Goal: Information Seeking & Learning: Learn about a topic

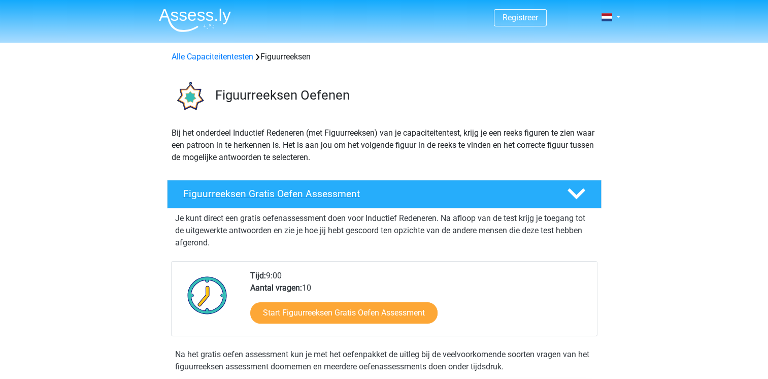
scroll to position [203, 0]
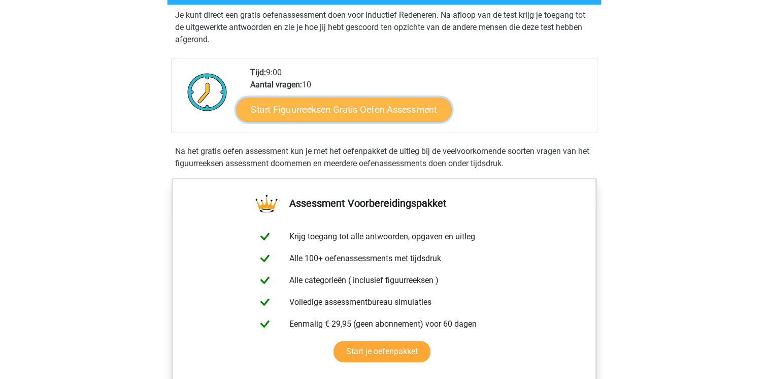
click at [311, 108] on link "Start Figuurreeksen Gratis Oefen Assessment" at bounding box center [343, 109] width 215 height 24
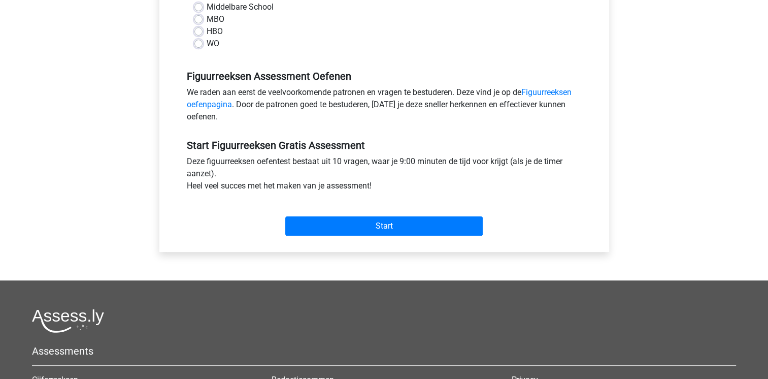
scroll to position [152, 0]
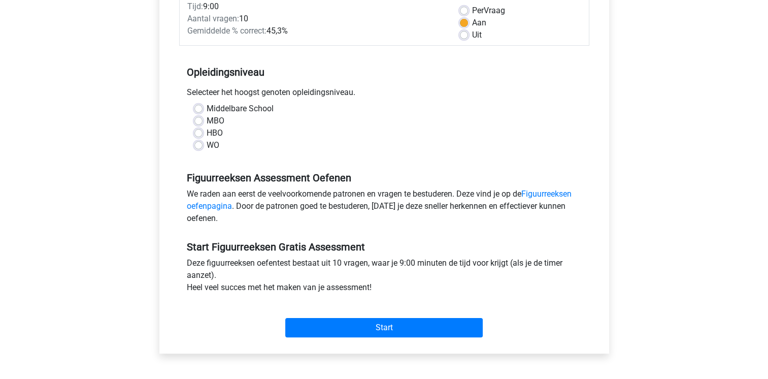
click at [207, 137] on label "HBO" at bounding box center [215, 133] width 16 height 12
click at [197, 137] on input "HBO" at bounding box center [199, 132] width 8 height 10
radio input "true"
click at [207, 147] on label "WO" at bounding box center [213, 145] width 13 height 12
click at [197, 147] on input "WO" at bounding box center [199, 144] width 8 height 10
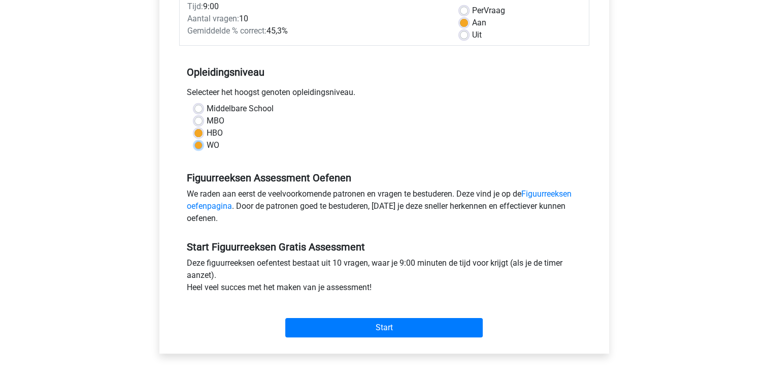
radio input "true"
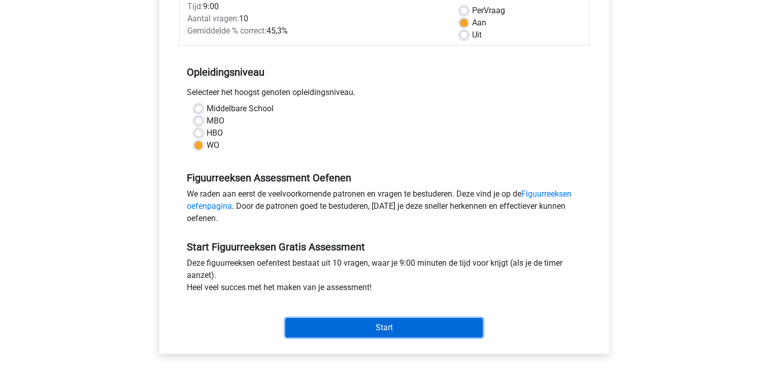
click at [398, 325] on input "Start" at bounding box center [384, 327] width 198 height 19
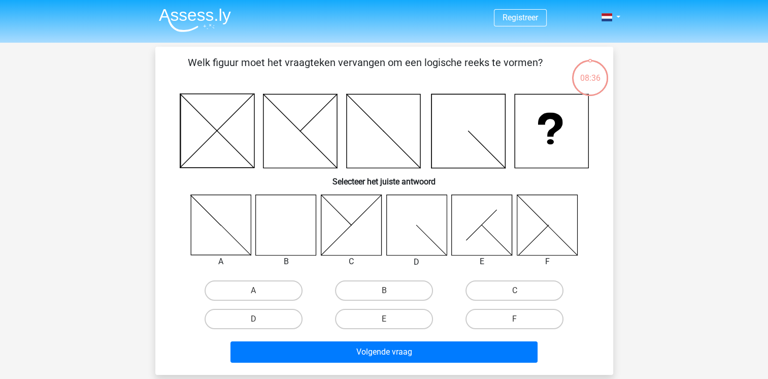
click at [269, 222] on icon at bounding box center [286, 225] width 60 height 60
click at [384, 291] on input "B" at bounding box center [387, 294] width 7 height 7
radio input "true"
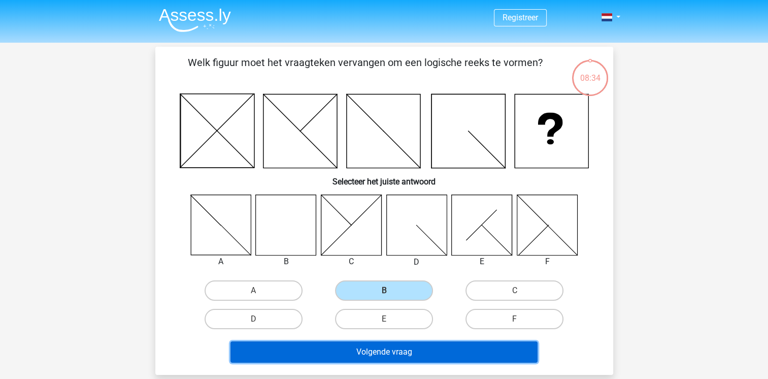
click at [386, 352] on button "Volgende vraag" at bounding box center [384, 351] width 307 height 21
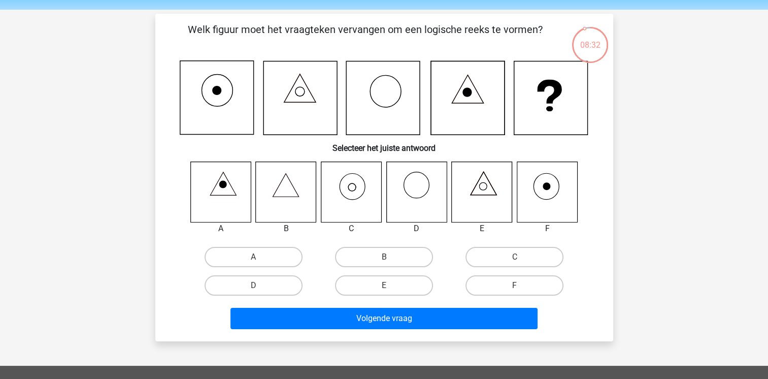
scroll to position [51, 0]
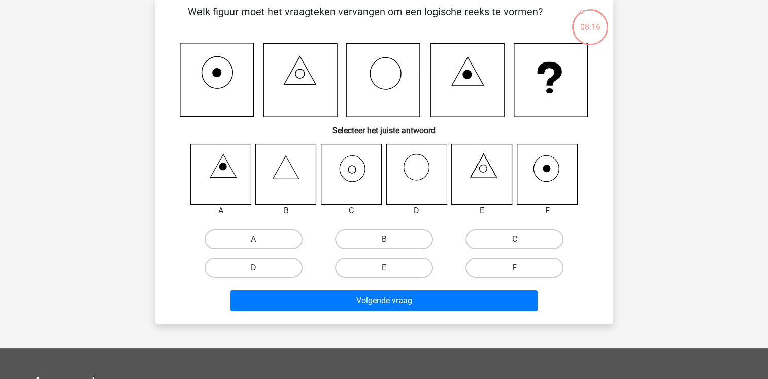
click at [348, 171] on icon at bounding box center [351, 174] width 60 height 60
click at [506, 239] on label "C" at bounding box center [515, 239] width 98 height 20
click at [515, 239] on input "C" at bounding box center [518, 242] width 7 height 7
radio input "true"
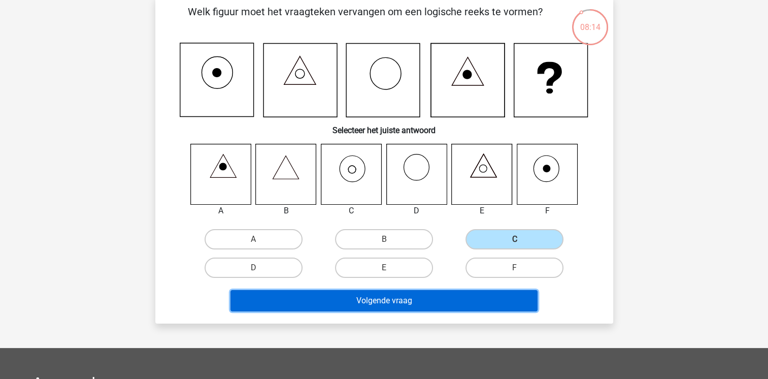
click at [443, 300] on button "Volgende vraag" at bounding box center [384, 300] width 307 height 21
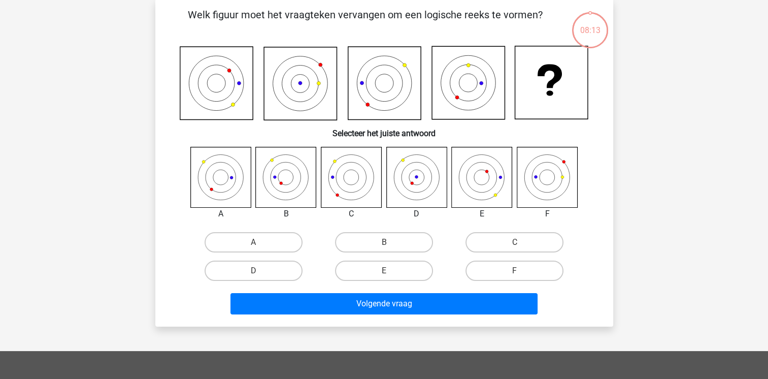
scroll to position [47, 0]
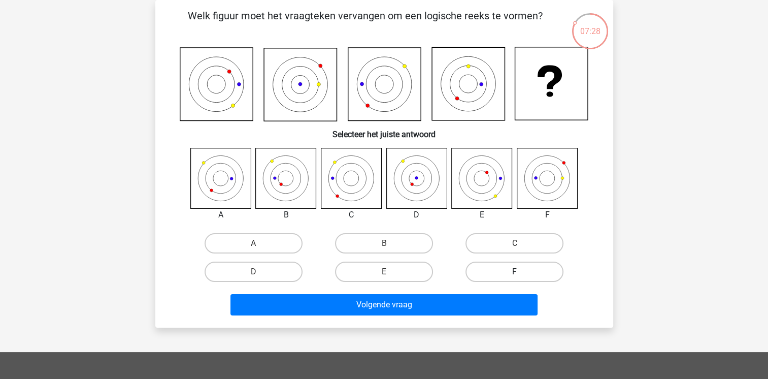
click at [507, 274] on label "F" at bounding box center [515, 272] width 98 height 20
click at [515, 274] on input "F" at bounding box center [518, 275] width 7 height 7
radio input "true"
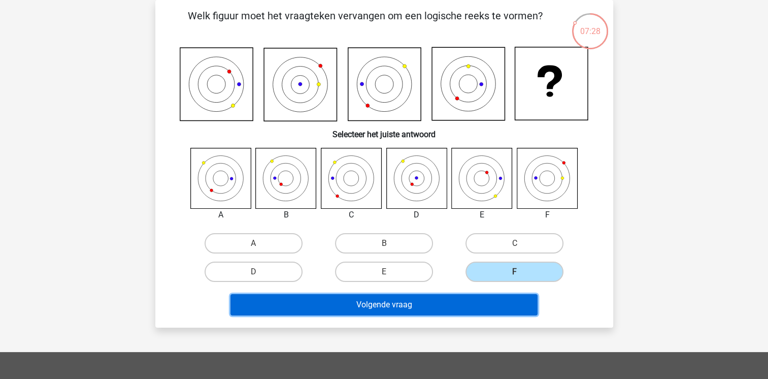
click at [410, 310] on button "Volgende vraag" at bounding box center [384, 304] width 307 height 21
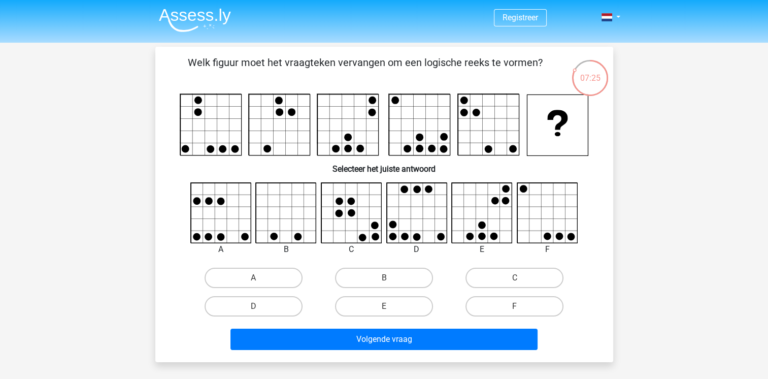
scroll to position [51, 0]
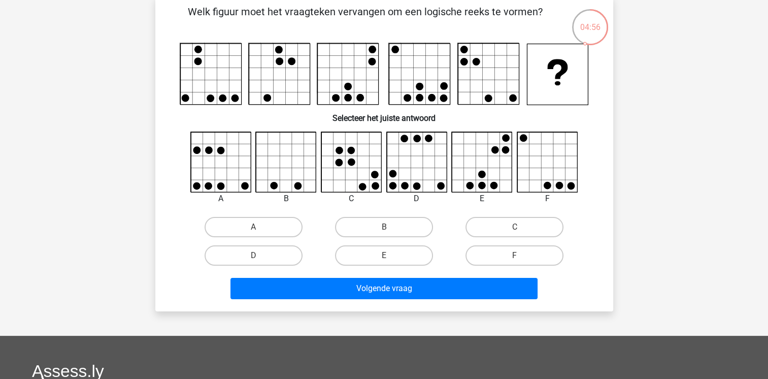
click at [217, 155] on icon at bounding box center [221, 162] width 60 height 60
click at [236, 224] on label "A" at bounding box center [254, 227] width 98 height 20
click at [253, 227] on input "A" at bounding box center [256, 230] width 7 height 7
radio input "true"
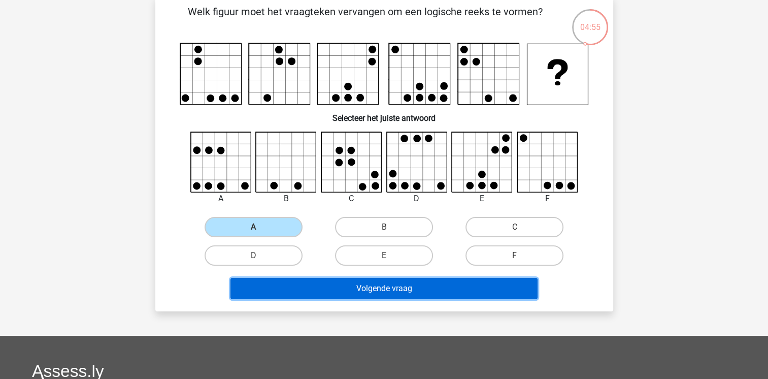
click at [389, 292] on button "Volgende vraag" at bounding box center [384, 288] width 307 height 21
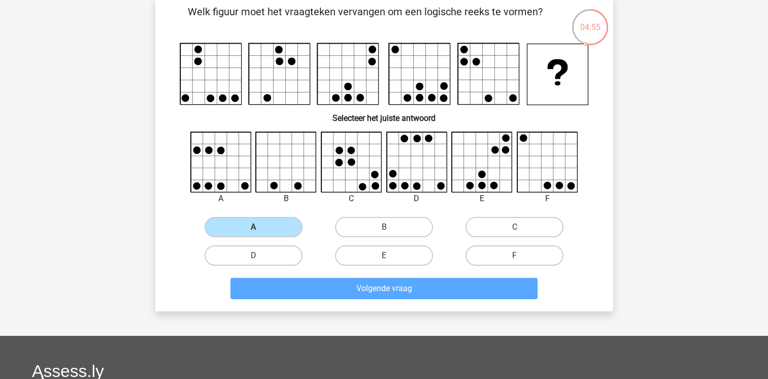
scroll to position [47, 0]
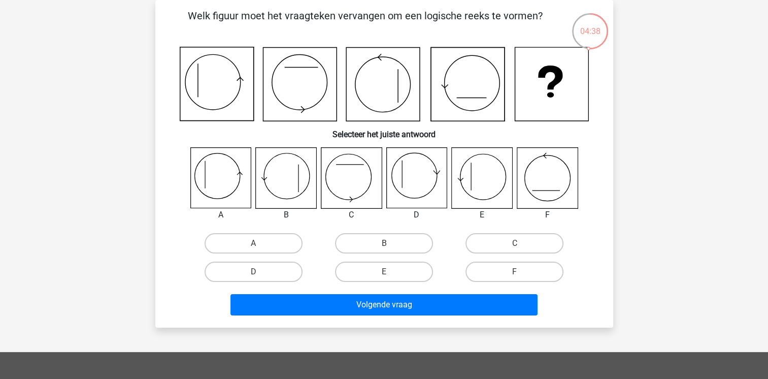
click at [203, 182] on icon at bounding box center [220, 178] width 60 height 60
click at [254, 238] on label "A" at bounding box center [254, 243] width 98 height 20
click at [254, 243] on input "A" at bounding box center [256, 246] width 7 height 7
radio input "true"
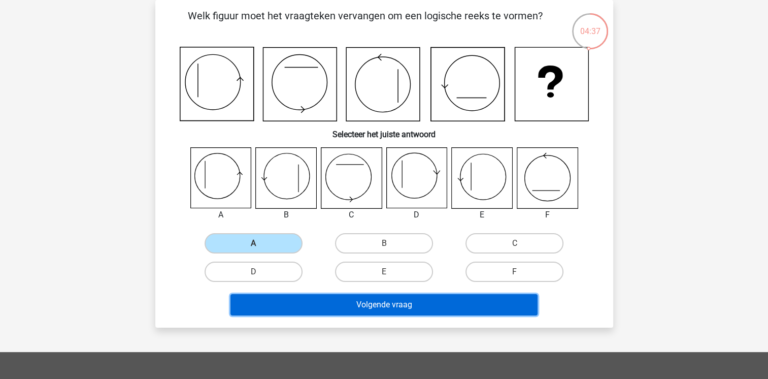
click at [395, 304] on button "Volgende vraag" at bounding box center [384, 304] width 307 height 21
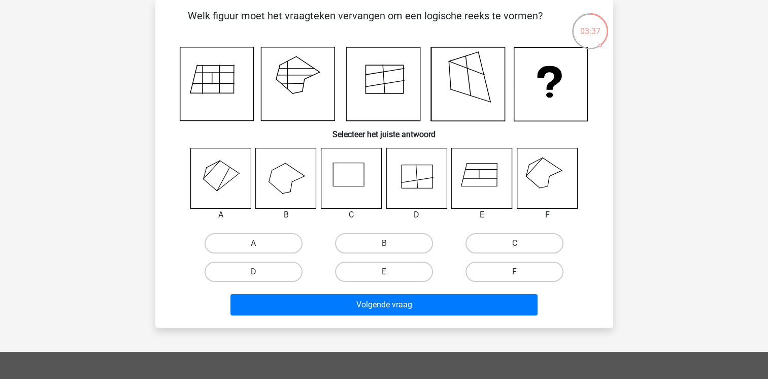
click at [505, 273] on label "F" at bounding box center [515, 272] width 98 height 20
click at [515, 273] on input "F" at bounding box center [518, 275] width 7 height 7
radio input "true"
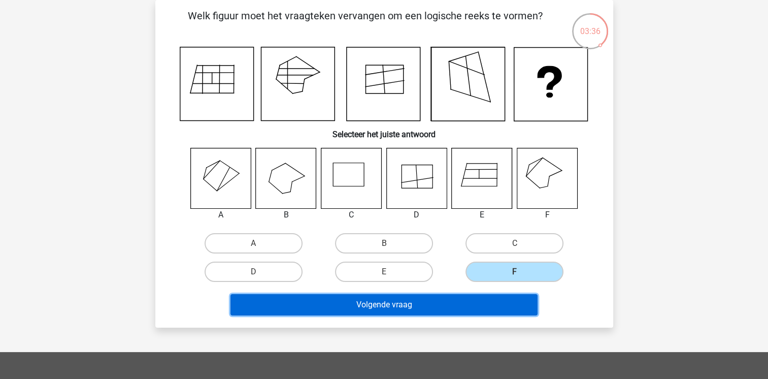
click at [457, 298] on button "Volgende vraag" at bounding box center [384, 304] width 307 height 21
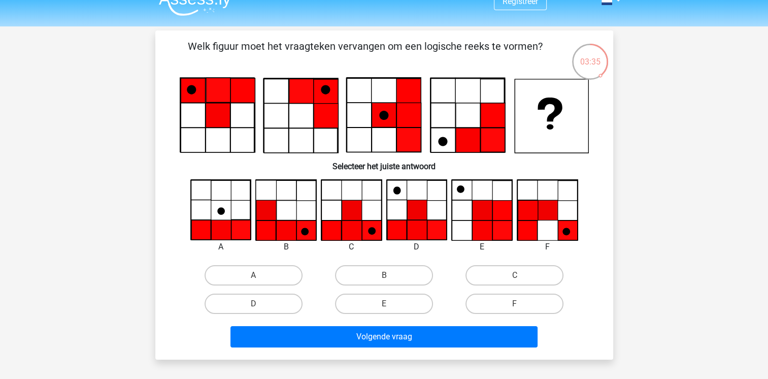
scroll to position [0, 0]
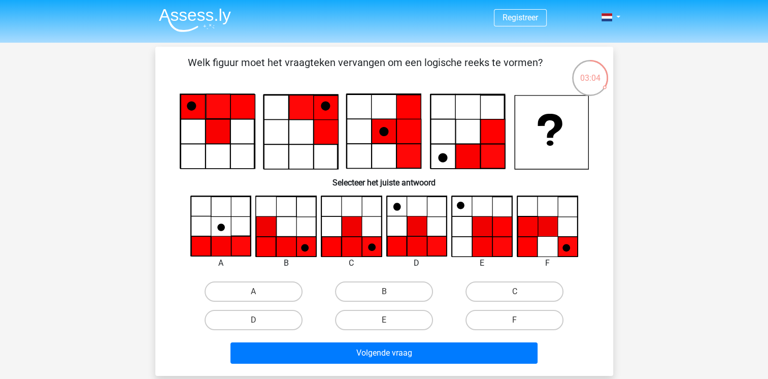
click at [412, 230] on icon at bounding box center [417, 226] width 20 height 20
click at [264, 327] on label "D" at bounding box center [254, 320] width 98 height 20
click at [260, 327] on input "D" at bounding box center [256, 323] width 7 height 7
radio input "true"
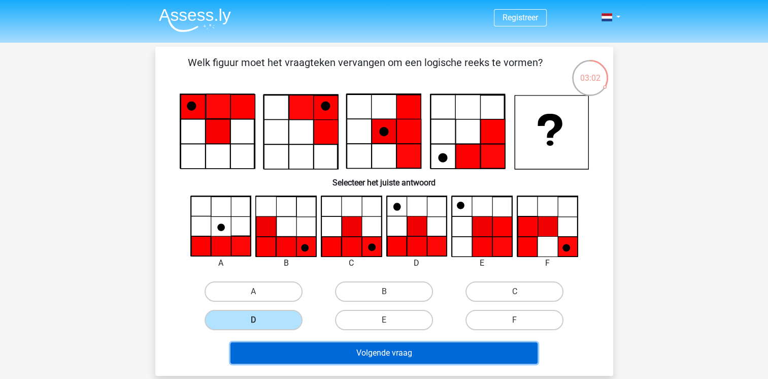
click at [349, 354] on button "Volgende vraag" at bounding box center [384, 352] width 307 height 21
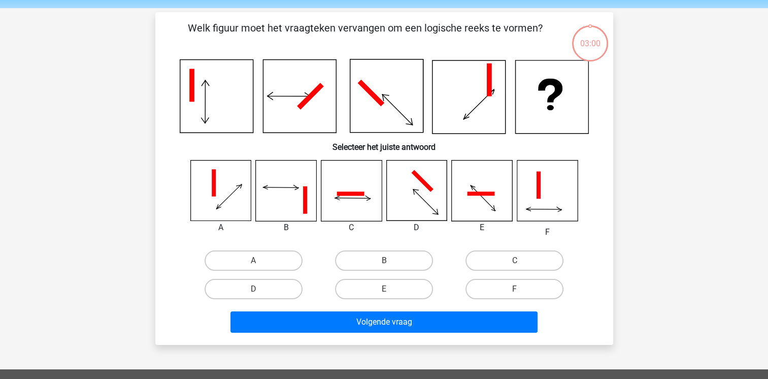
scroll to position [47, 0]
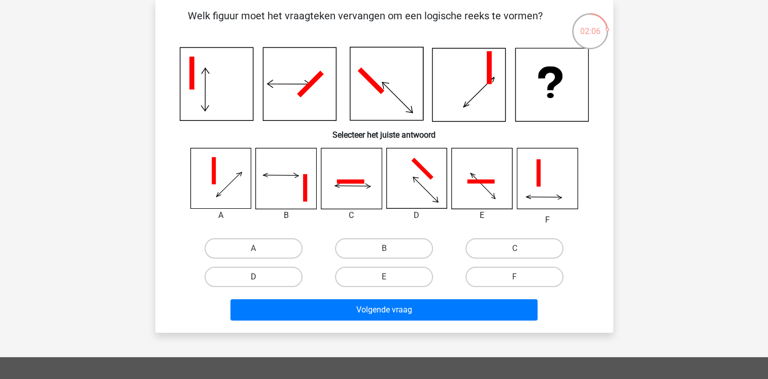
click at [268, 277] on label "D" at bounding box center [254, 277] width 98 height 20
click at [260, 277] on input "D" at bounding box center [256, 280] width 7 height 7
radio input "true"
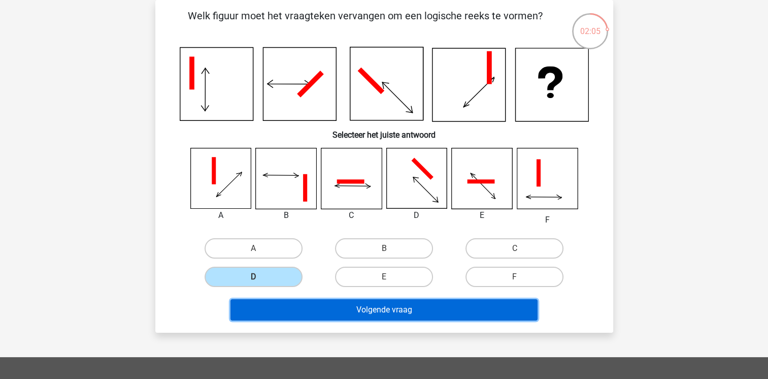
click at [335, 305] on button "Volgende vraag" at bounding box center [384, 309] width 307 height 21
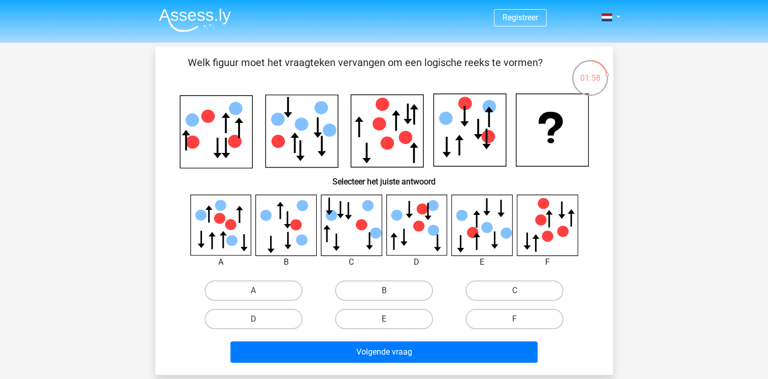
scroll to position [51, 0]
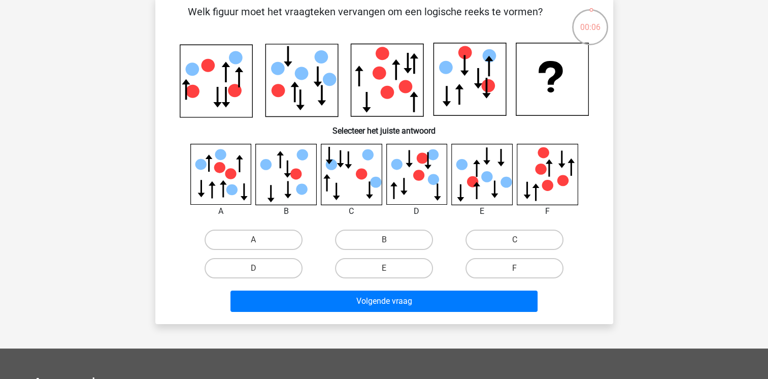
click at [493, 155] on icon at bounding box center [482, 174] width 60 height 60
click at [376, 267] on label "E" at bounding box center [384, 268] width 98 height 20
click at [384, 268] on input "E" at bounding box center [387, 271] width 7 height 7
radio input "true"
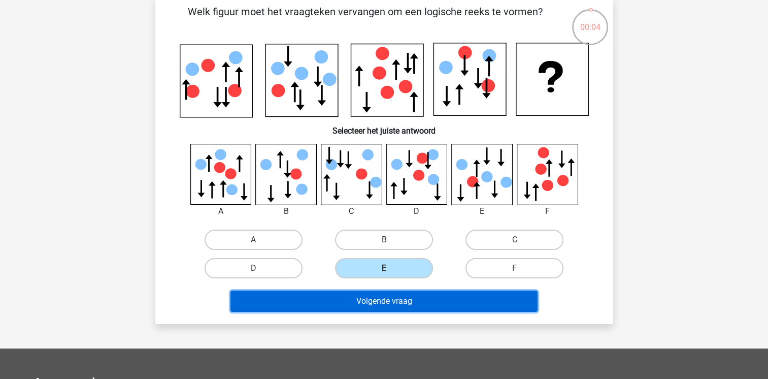
click at [398, 300] on button "Volgende vraag" at bounding box center [384, 301] width 307 height 21
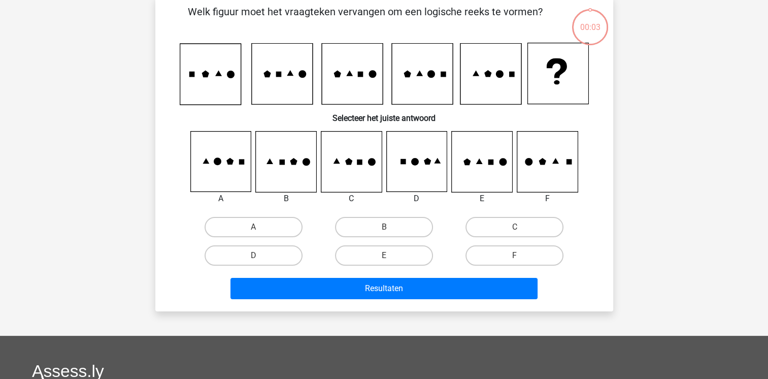
scroll to position [47, 0]
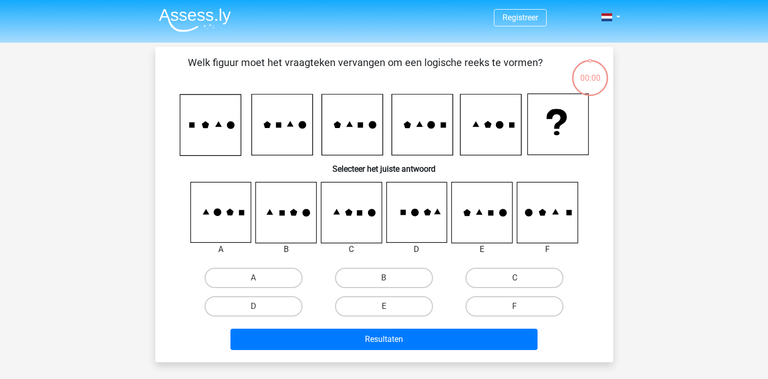
scroll to position [47, 0]
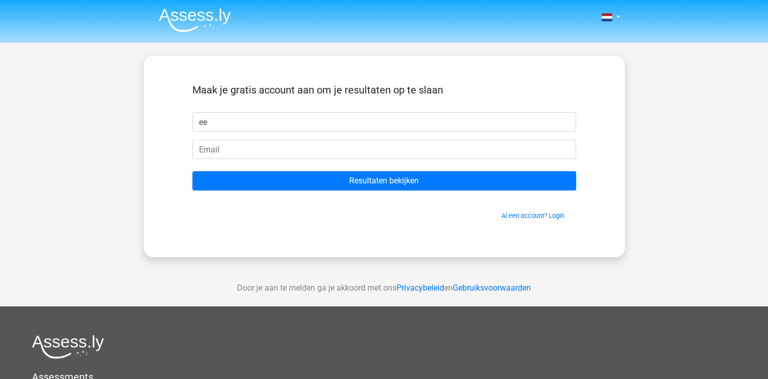
type input "ee"
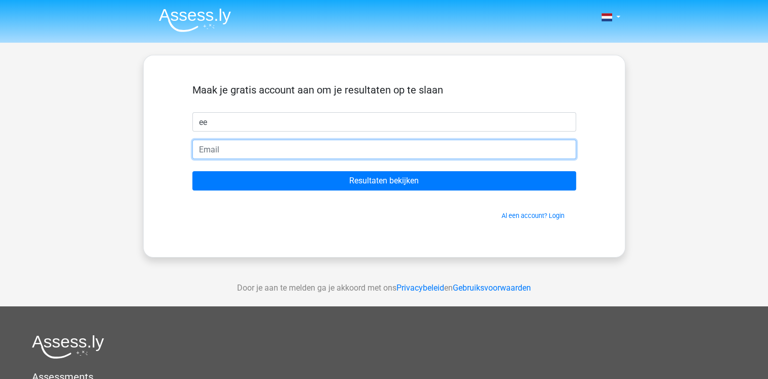
click at [226, 155] on input "email" at bounding box center [384, 149] width 384 height 19
type input "[PERSON_NAME][EMAIL_ADDRESS][DOMAIN_NAME]"
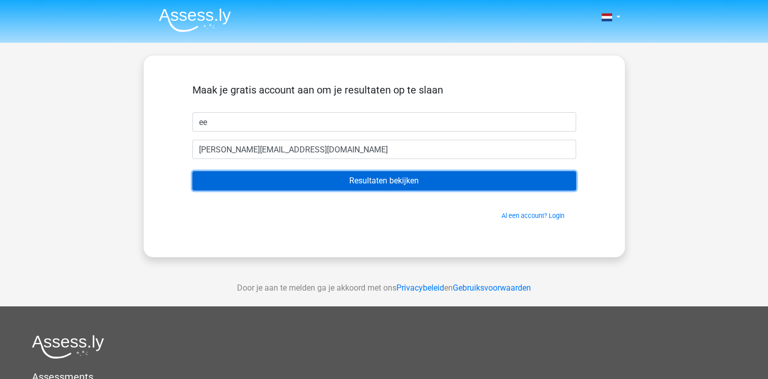
click at [270, 187] on input "Resultaten bekijken" at bounding box center [384, 180] width 384 height 19
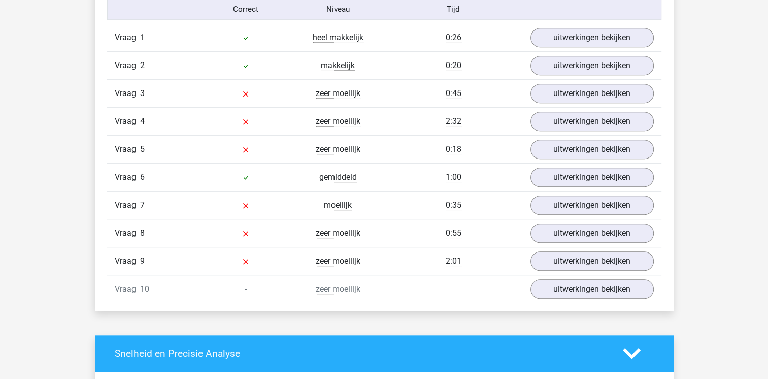
scroll to position [863, 0]
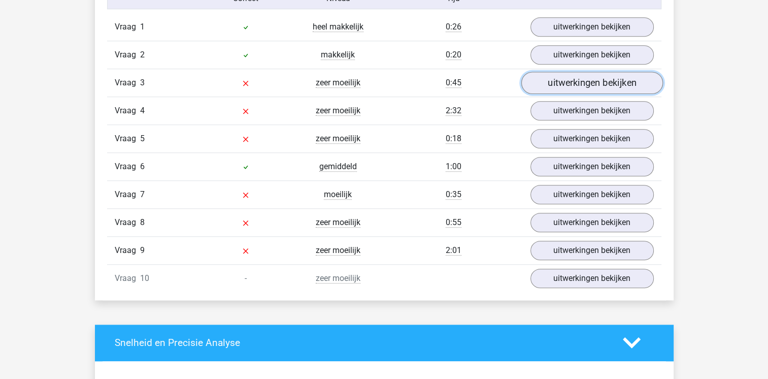
click at [548, 79] on link "uitwerkingen bekijken" at bounding box center [592, 83] width 142 height 22
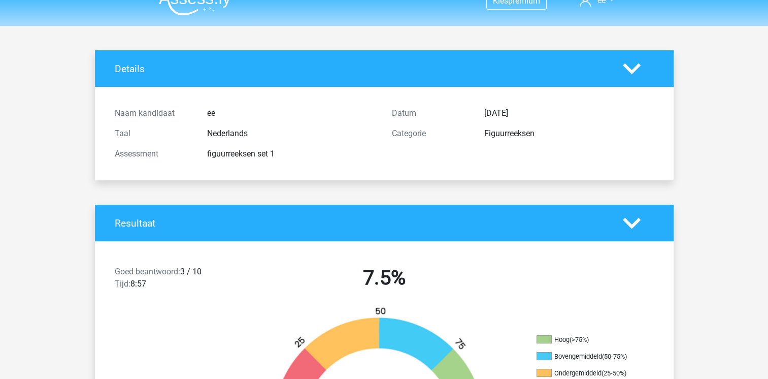
scroll to position [0, 0]
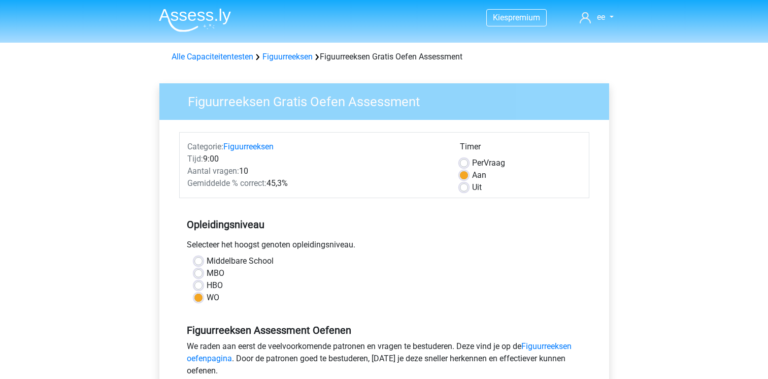
scroll to position [152, 0]
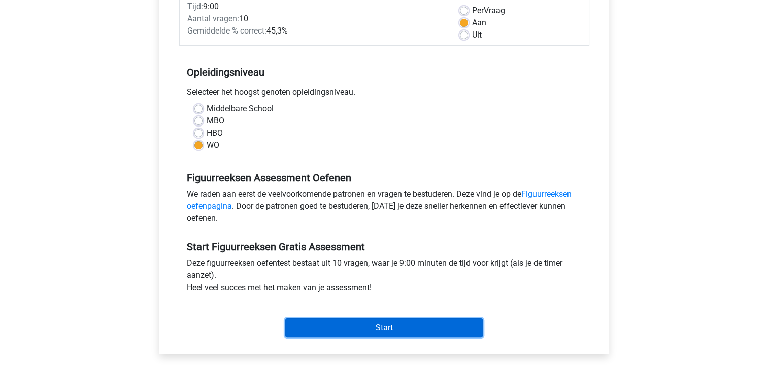
click at [416, 322] on input "Start" at bounding box center [384, 327] width 198 height 19
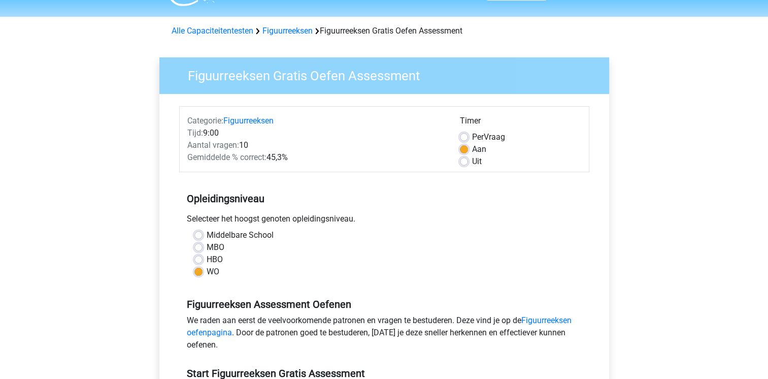
scroll to position [0, 0]
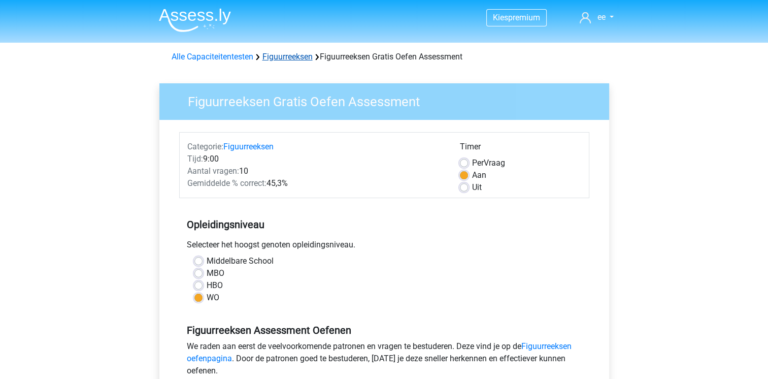
click at [286, 54] on link "Figuurreeksen" at bounding box center [288, 57] width 50 height 10
click at [218, 58] on link "Alle Capaciteitentesten" at bounding box center [213, 57] width 82 height 10
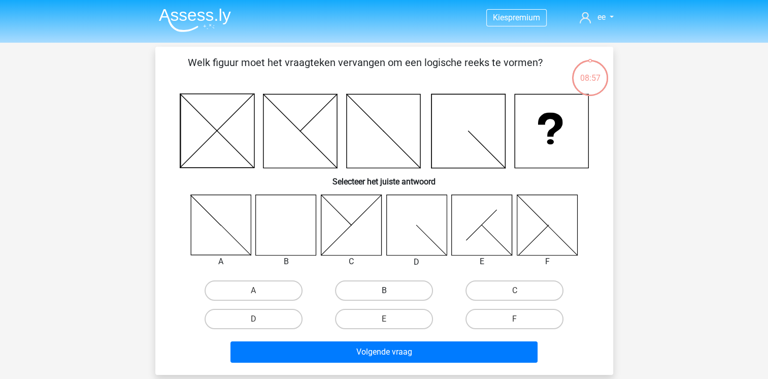
click at [383, 283] on label "B" at bounding box center [384, 290] width 98 height 20
click at [384, 291] on input "B" at bounding box center [387, 294] width 7 height 7
radio input "true"
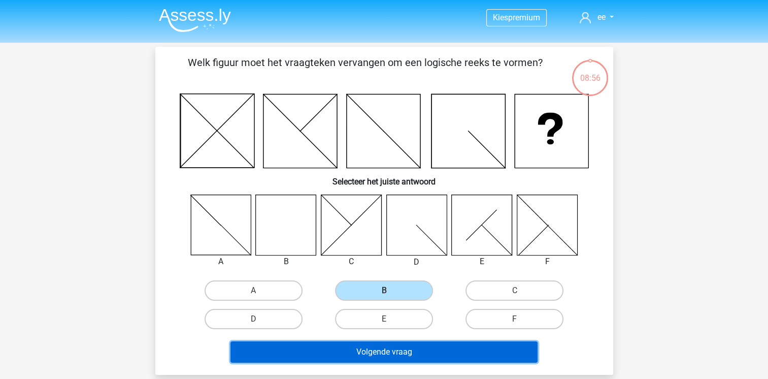
click at [438, 350] on button "Volgende vraag" at bounding box center [384, 351] width 307 height 21
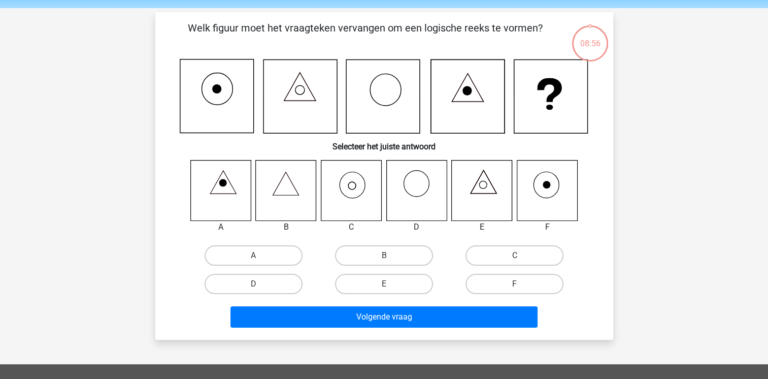
scroll to position [47, 0]
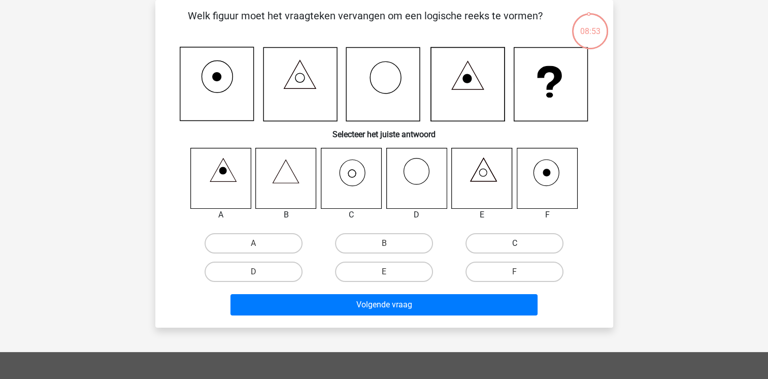
click at [532, 241] on label "C" at bounding box center [515, 243] width 98 height 20
click at [522, 243] on input "C" at bounding box center [518, 246] width 7 height 7
radio input "true"
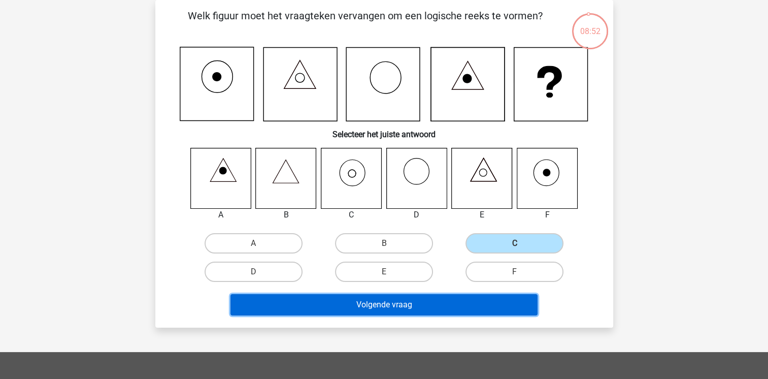
click at [435, 297] on button "Volgende vraag" at bounding box center [384, 304] width 307 height 21
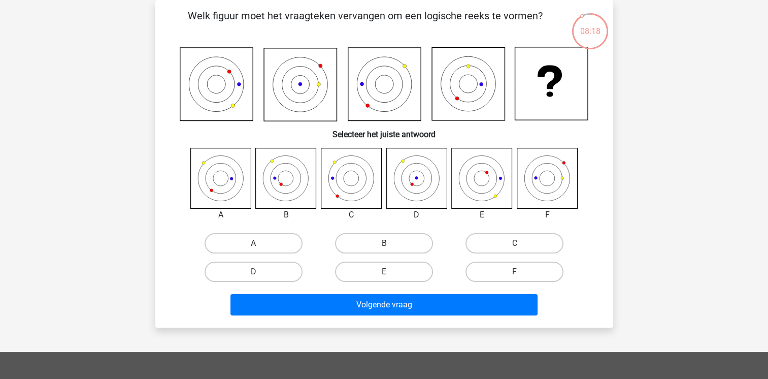
click at [373, 239] on label "B" at bounding box center [384, 243] width 98 height 20
click at [384, 243] on input "B" at bounding box center [387, 246] width 7 height 7
radio input "true"
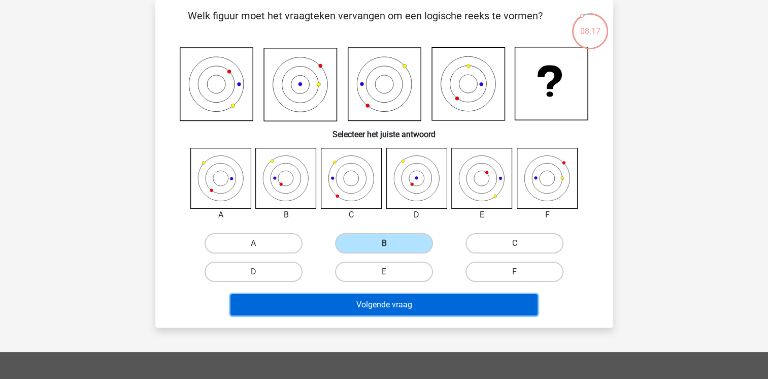
click at [396, 301] on button "Volgende vraag" at bounding box center [384, 304] width 307 height 21
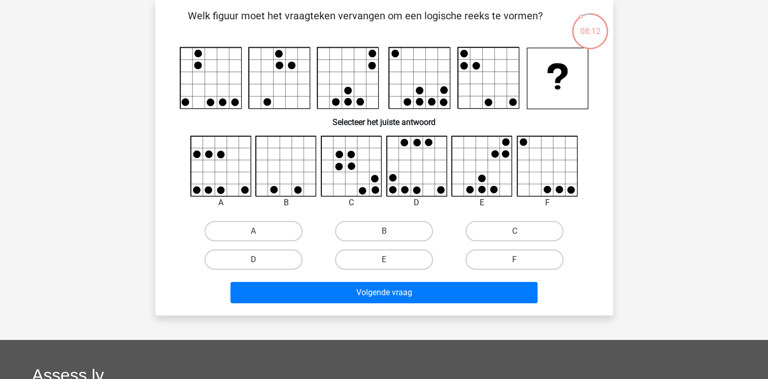
scroll to position [0, 0]
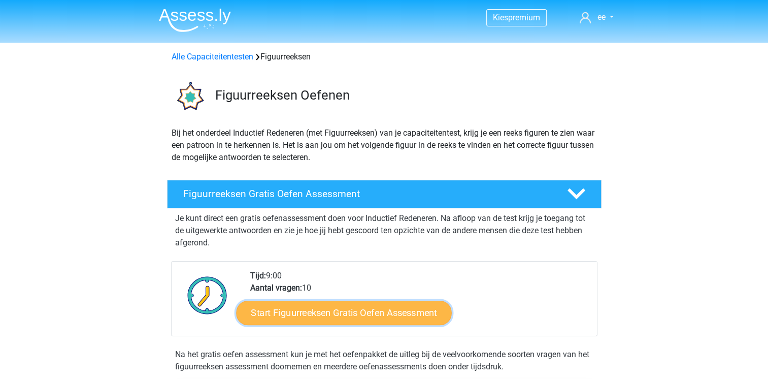
click at [380, 310] on link "Start Figuurreeksen Gratis Oefen Assessment" at bounding box center [343, 312] width 215 height 24
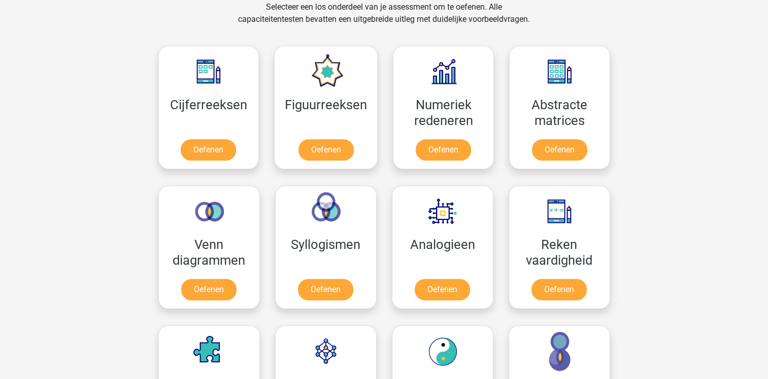
scroll to position [431, 0]
click at [335, 141] on link "Oefenen" at bounding box center [326, 152] width 58 height 22
click at [441, 148] on link "Oefenen" at bounding box center [443, 152] width 58 height 22
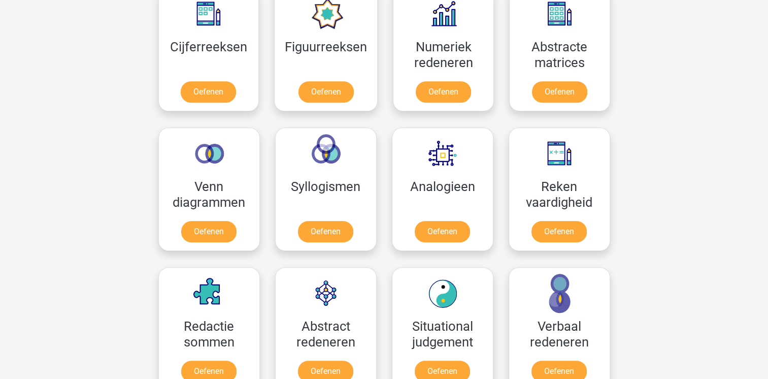
scroll to position [481, 0]
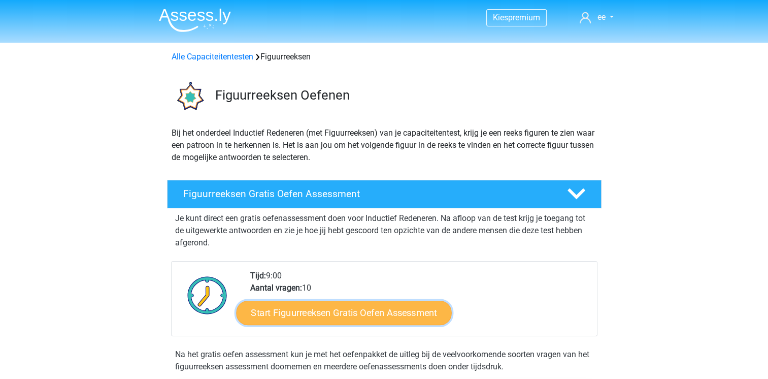
click at [323, 317] on link "Start Figuurreeksen Gratis Oefen Assessment" at bounding box center [343, 312] width 215 height 24
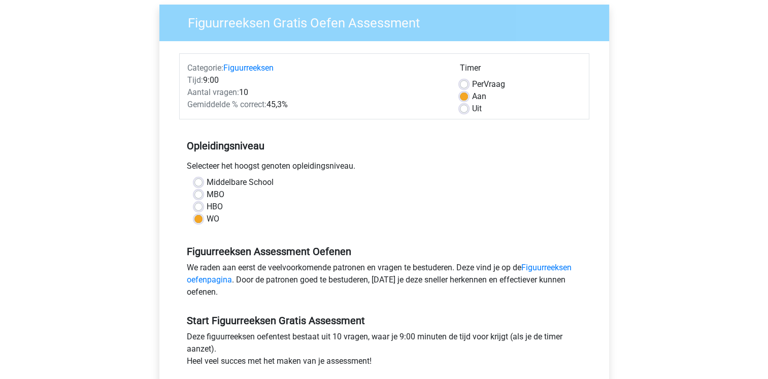
scroll to position [203, 0]
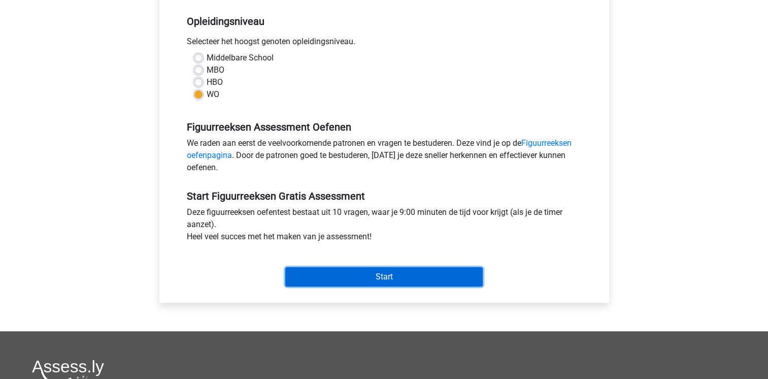
click at [419, 272] on input "Start" at bounding box center [384, 276] width 198 height 19
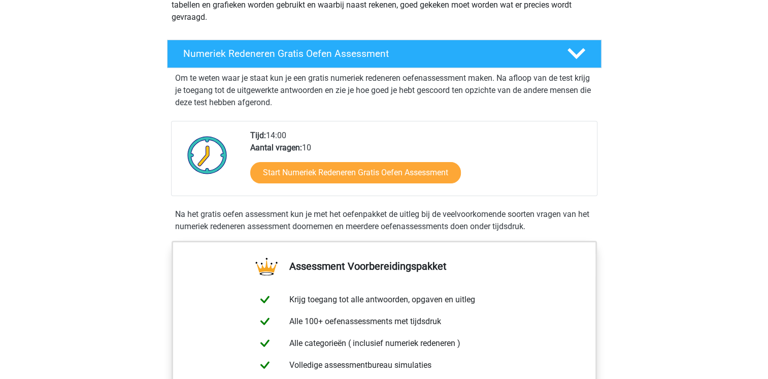
scroll to position [305, 0]
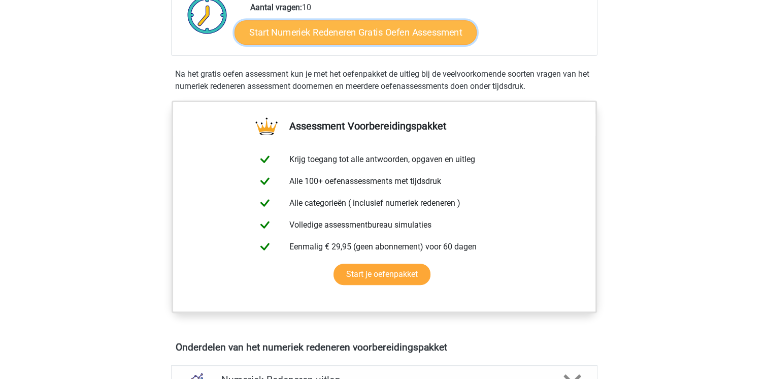
click at [378, 40] on link "Start Numeriek Redeneren Gratis Oefen Assessment" at bounding box center [356, 32] width 242 height 24
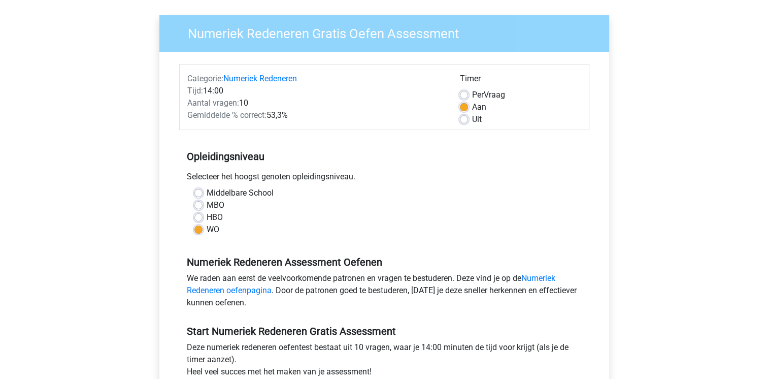
scroll to position [152, 0]
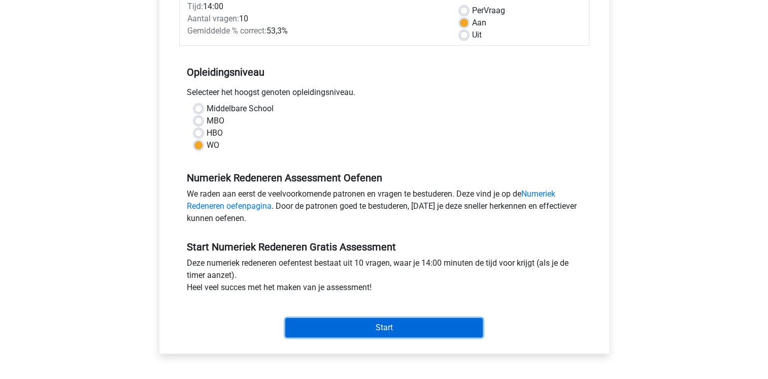
click at [387, 327] on input "Start" at bounding box center [384, 327] width 198 height 19
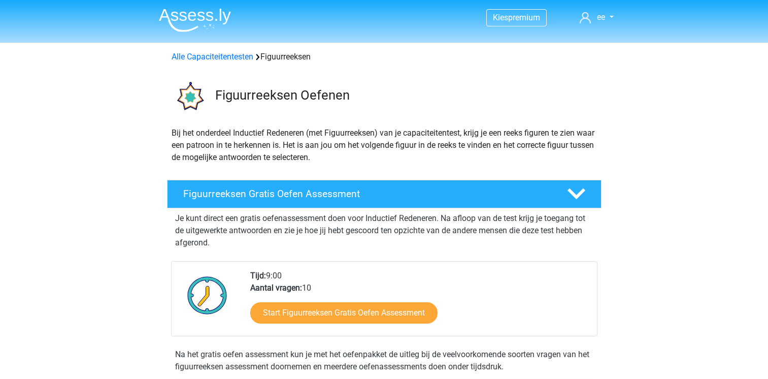
scroll to position [203, 0]
